Goal: Check status

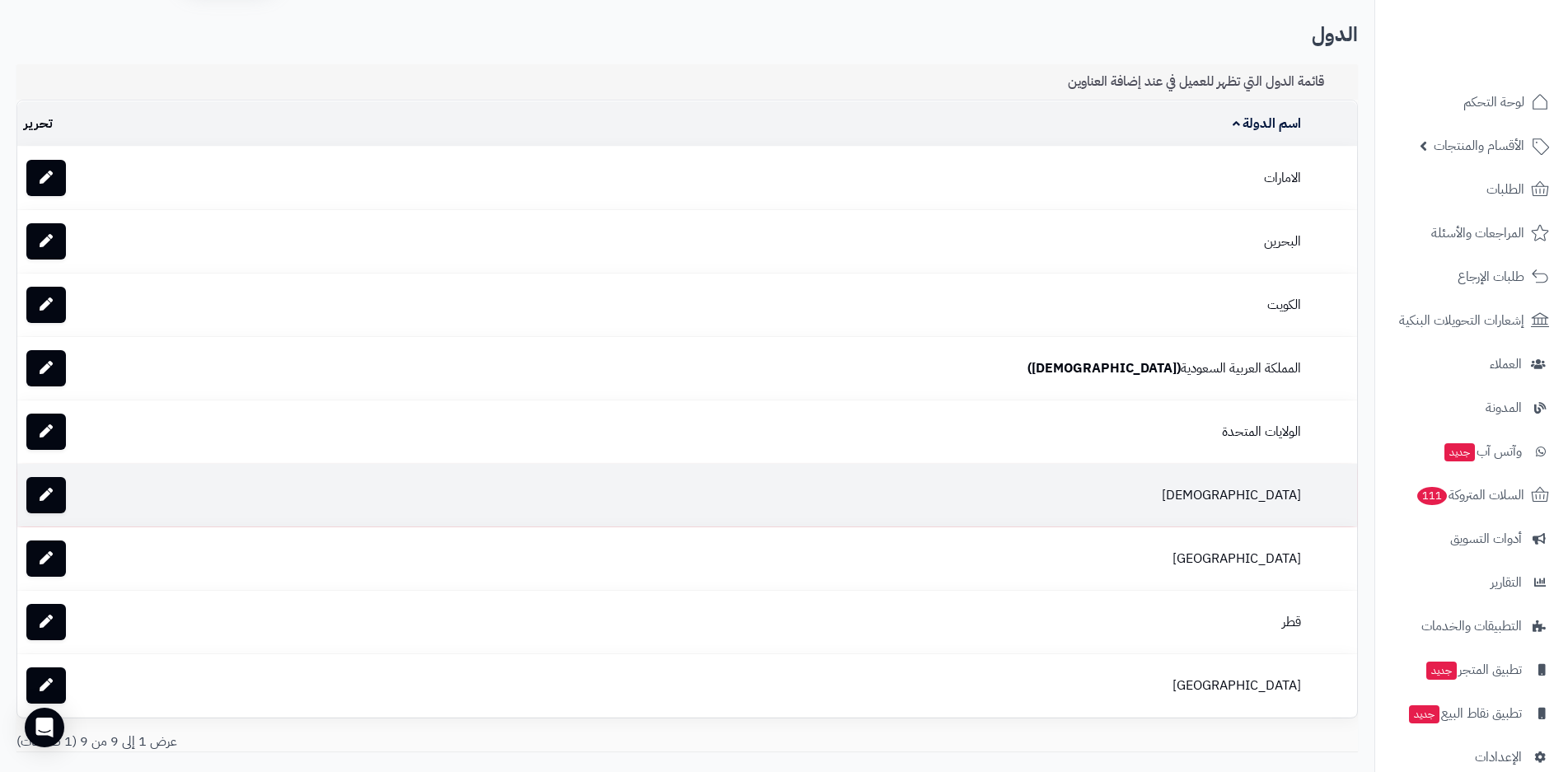
scroll to position [82, 0]
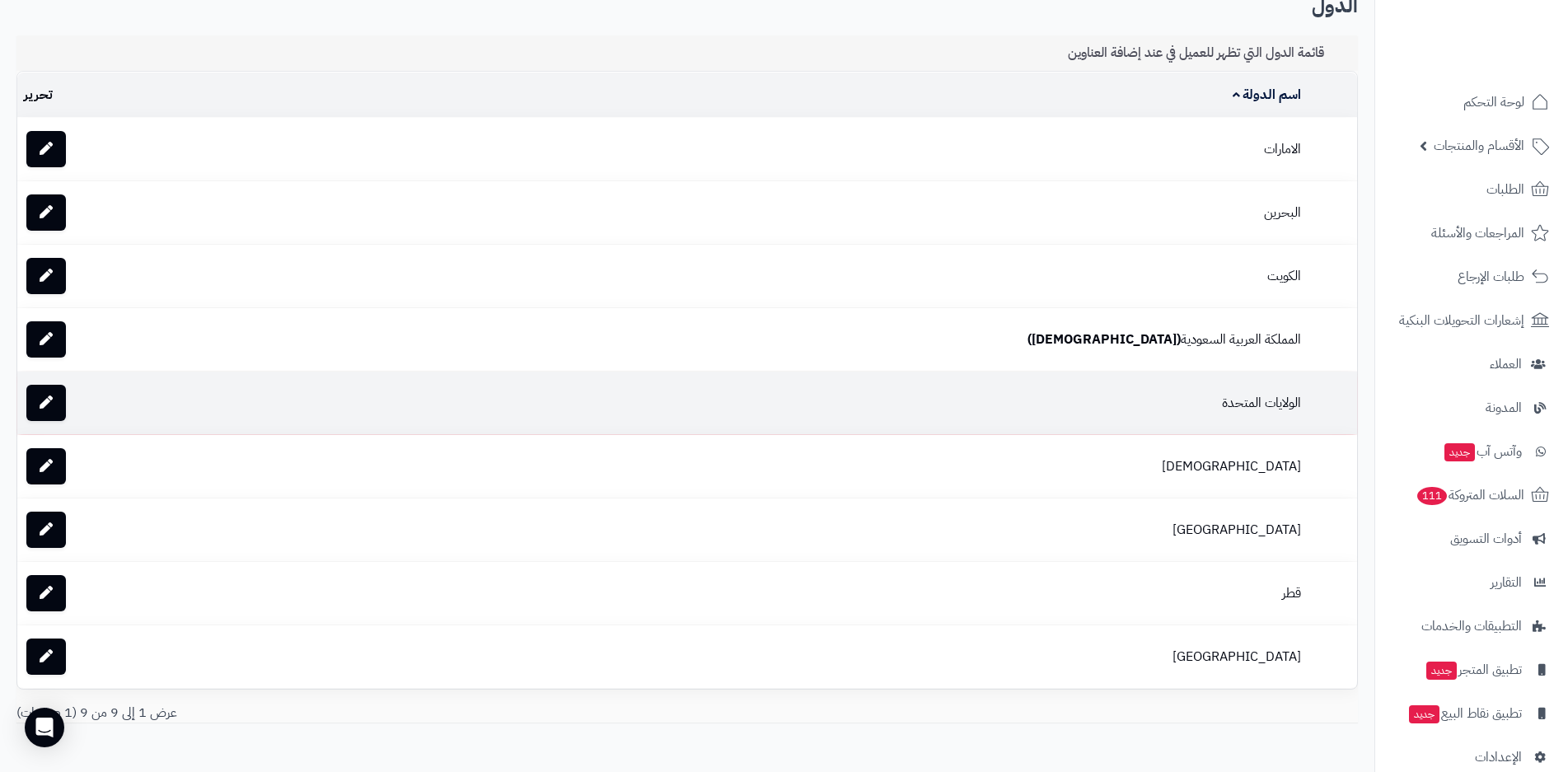
click at [1078, 399] on td "الولايات المتحدة" at bounding box center [770, 403] width 1074 height 63
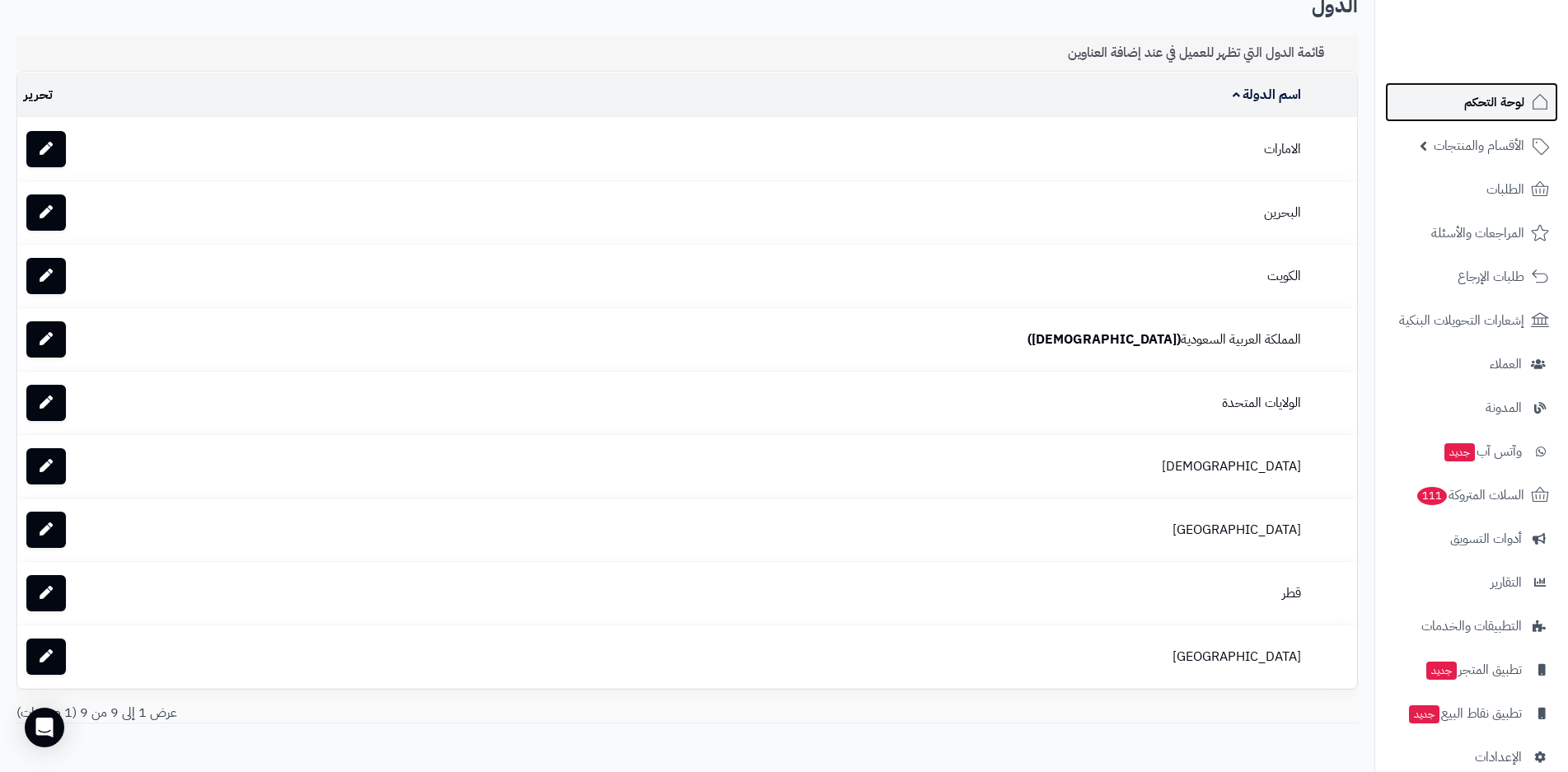
click at [1521, 105] on span "لوحة التحكم" at bounding box center [1494, 102] width 60 height 23
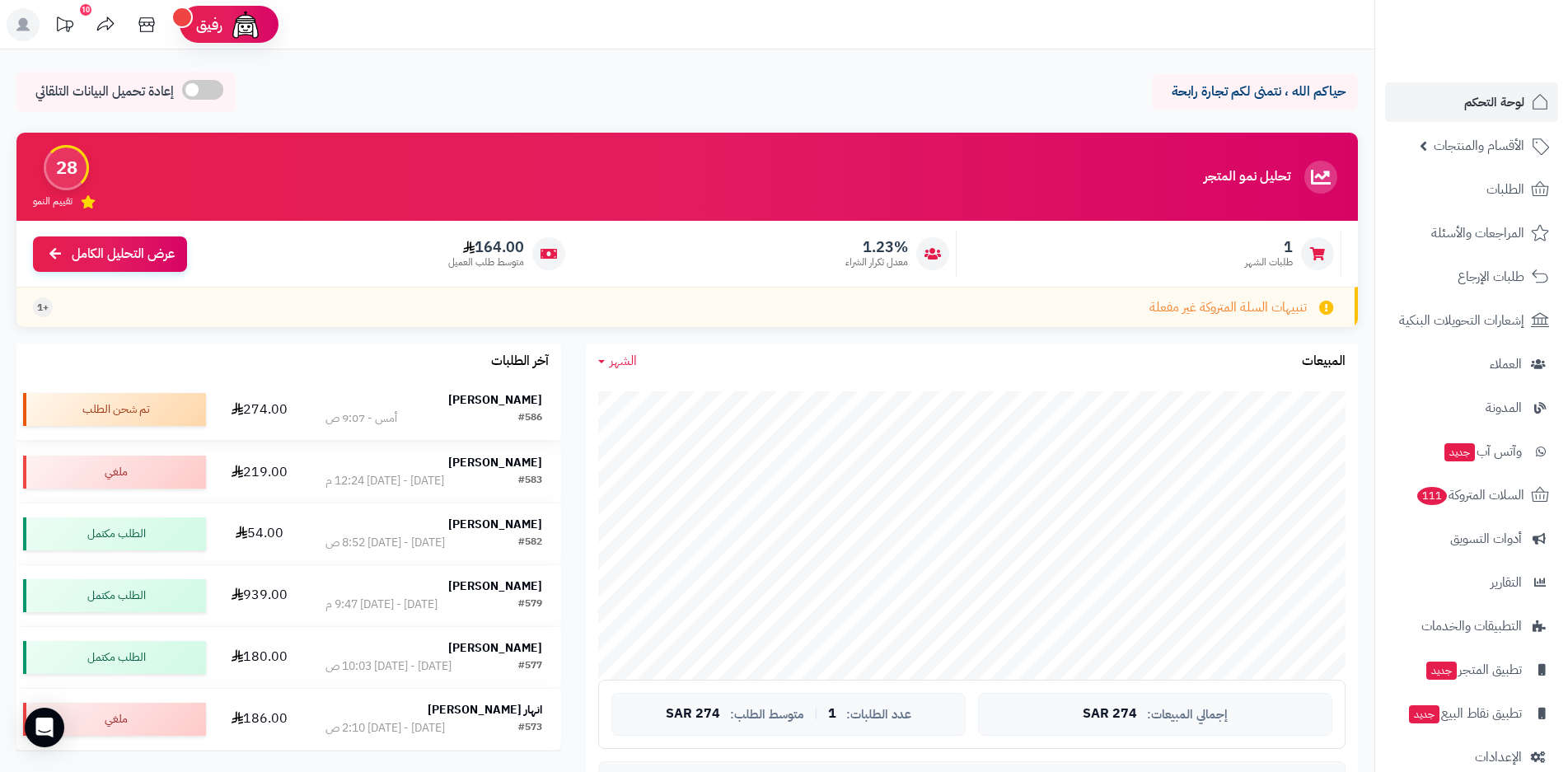
click at [475, 403] on div "روان البلوي" at bounding box center [434, 400] width 217 height 16
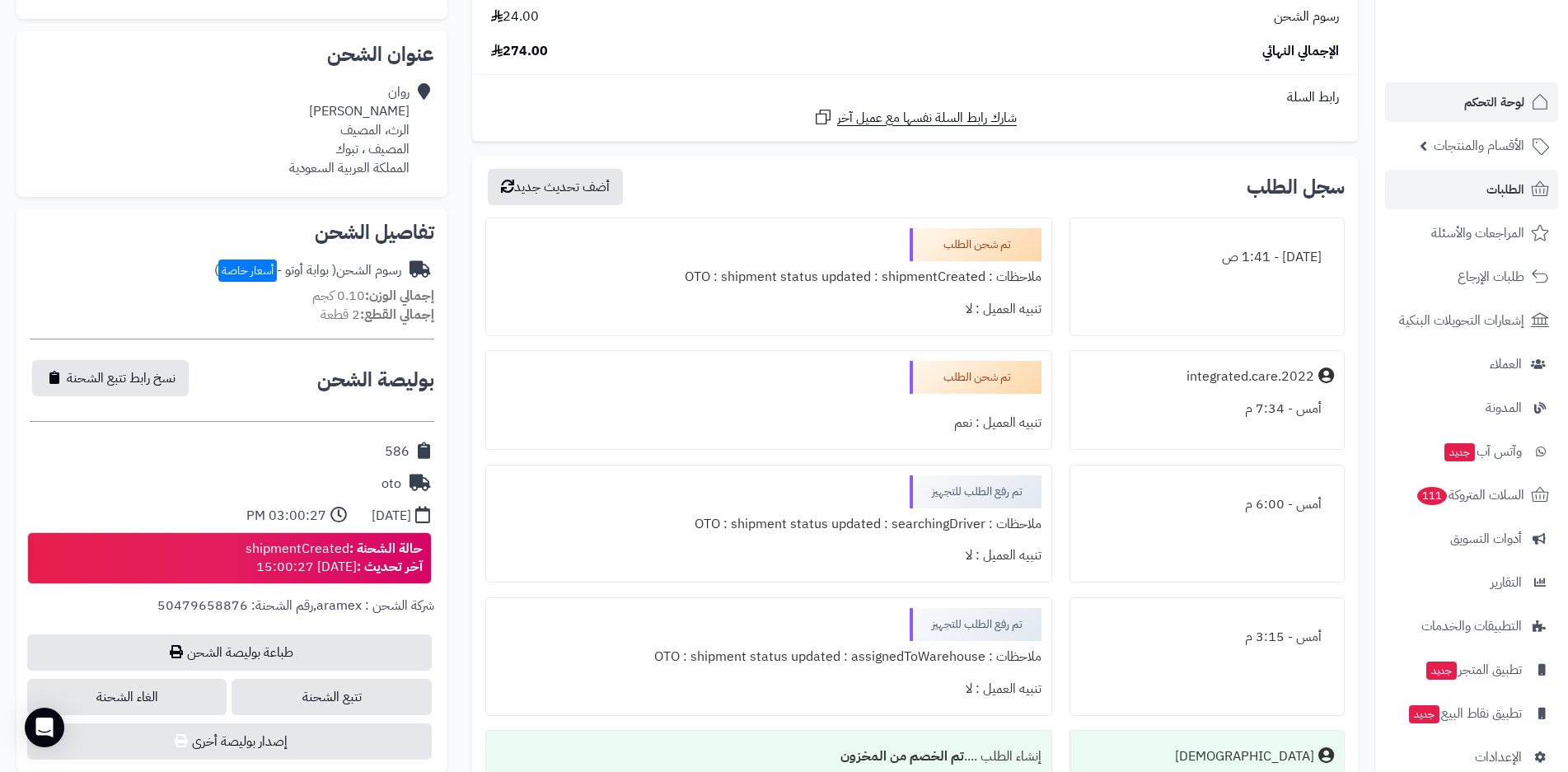
scroll to position [330, 0]
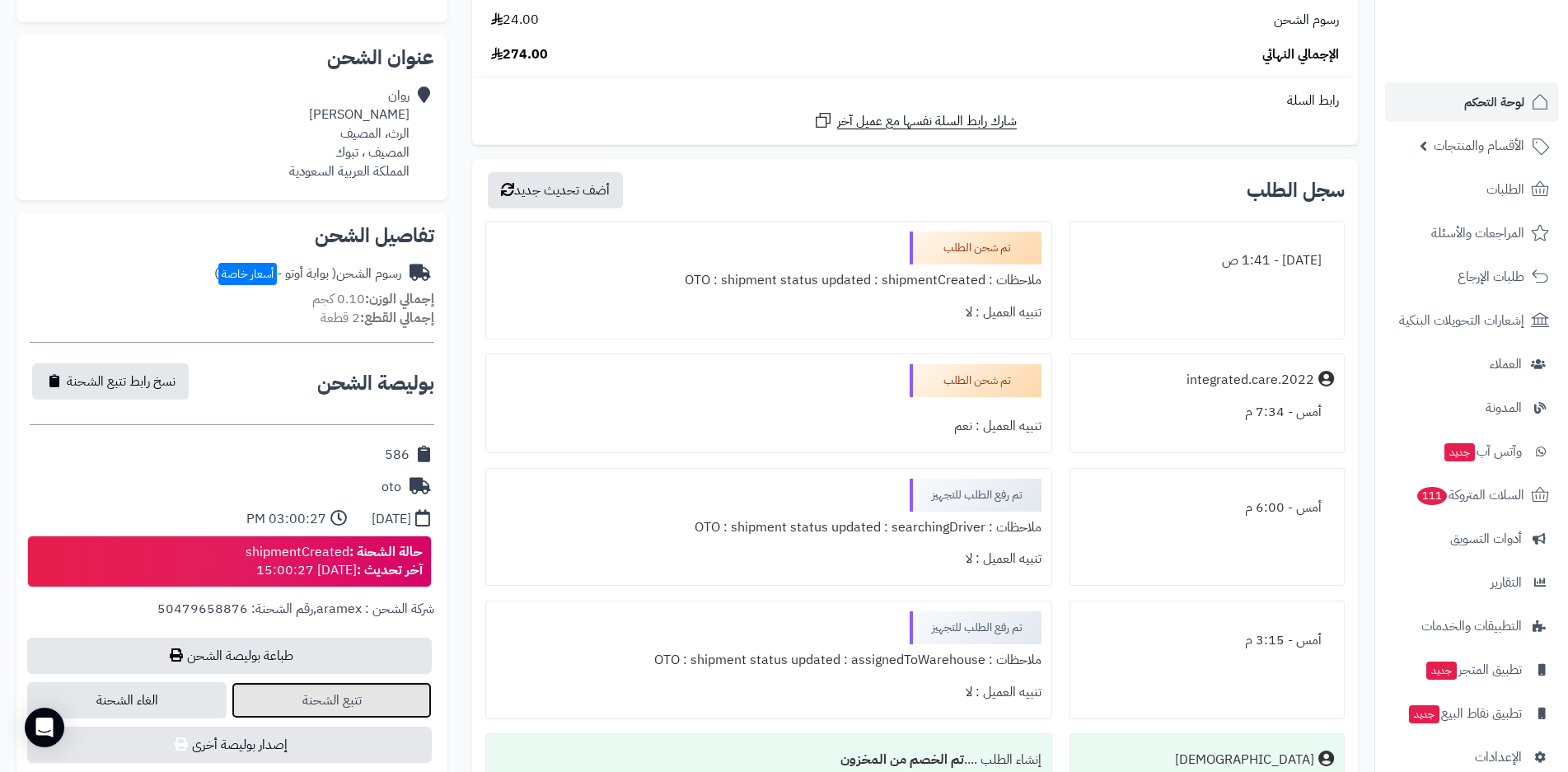
click at [292, 697] on link "تتبع الشحنة" at bounding box center [331, 700] width 200 height 36
